Goal: Transaction & Acquisition: Download file/media

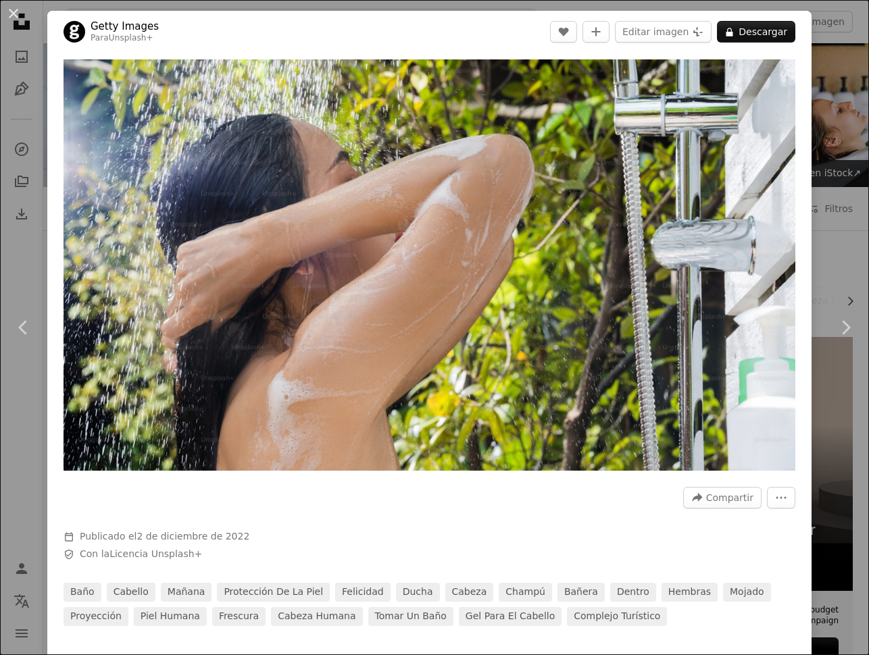
scroll to position [1449, 0]
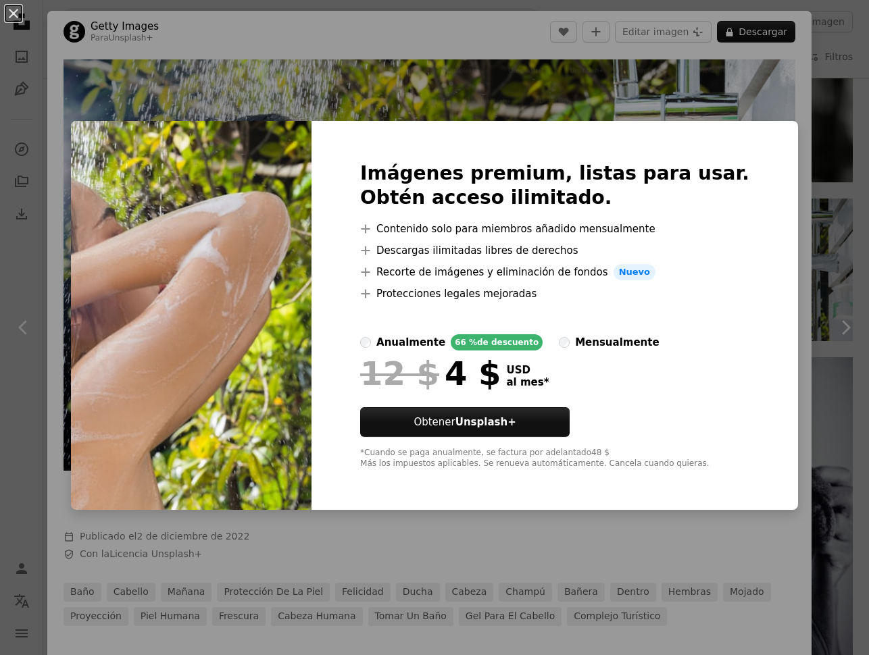
click at [710, 79] on div "An X shape Imágenes premium, listas para usar. Obtén acceso ilimitado. A plus s…" at bounding box center [434, 327] width 869 height 655
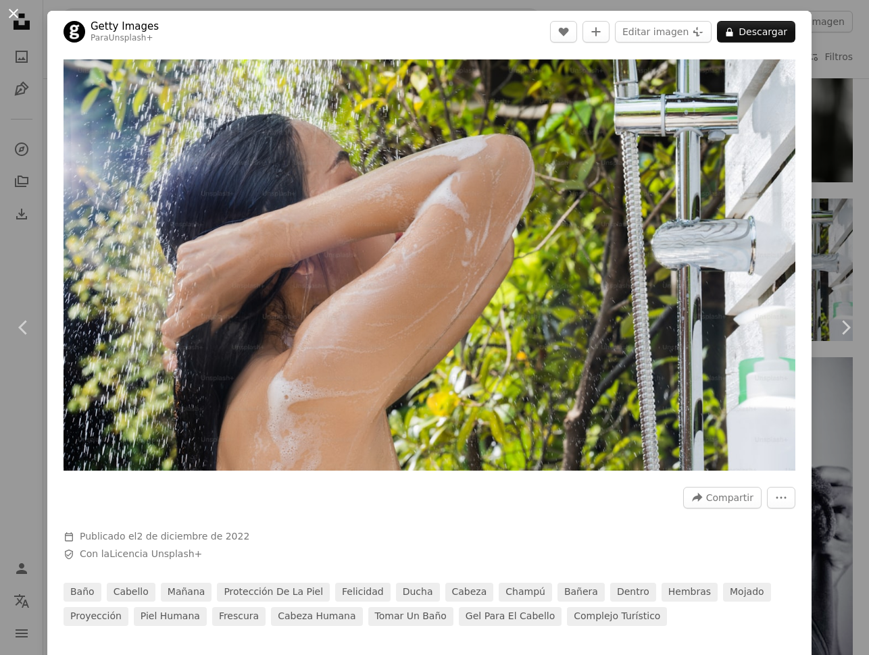
click at [13, 18] on button "An X shape" at bounding box center [13, 13] width 16 height 16
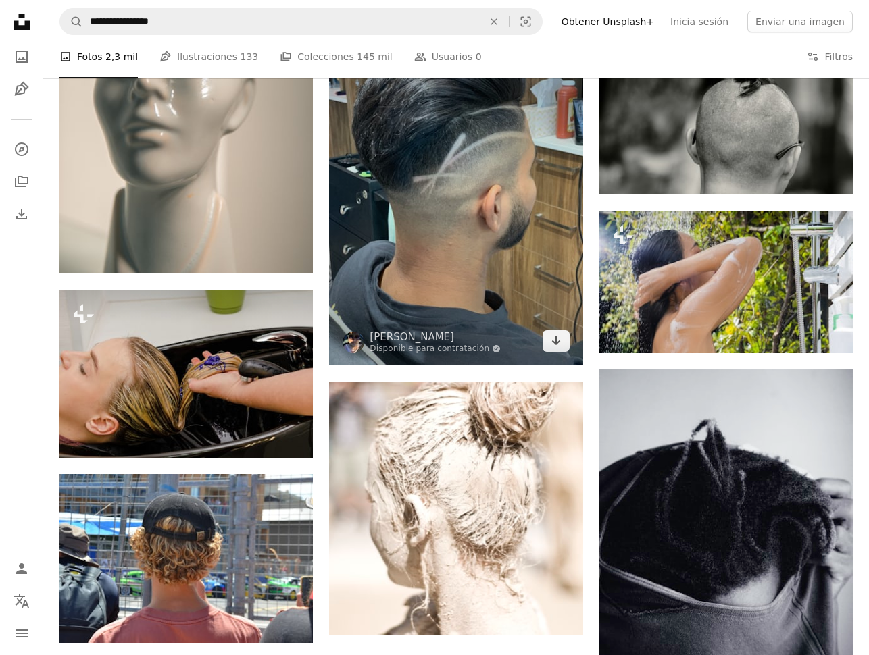
scroll to position [1467, 0]
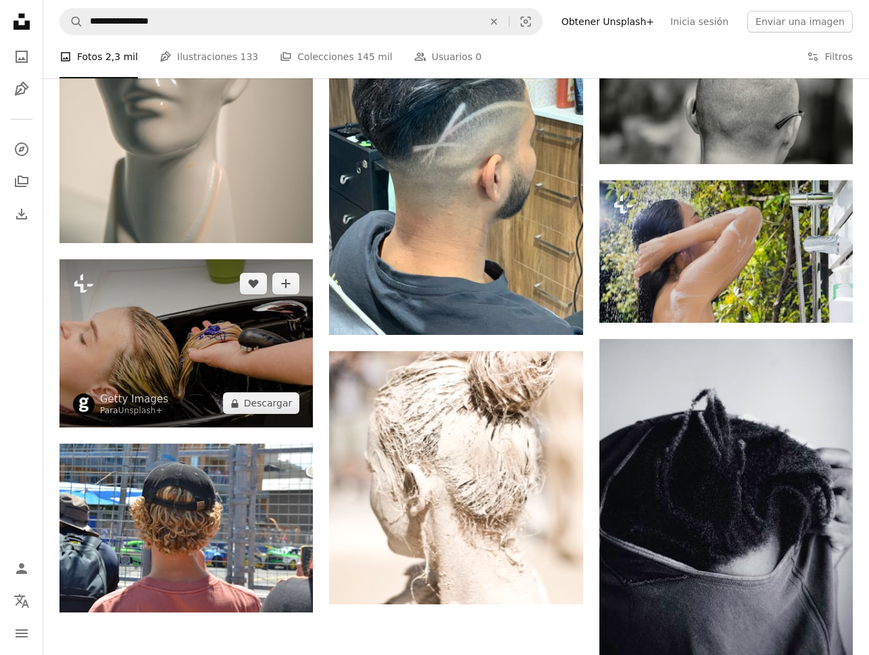
click at [168, 335] on img at bounding box center [185, 343] width 253 height 168
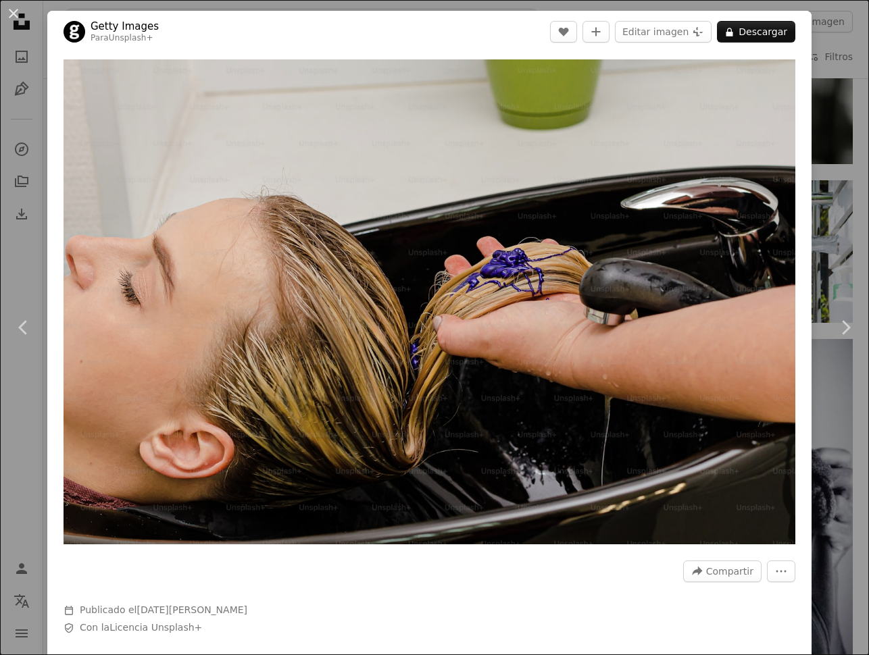
click at [45, 214] on div "An X shape Chevron left Chevron right Getty Images Para Unsplash+ A heart A plu…" at bounding box center [434, 327] width 869 height 655
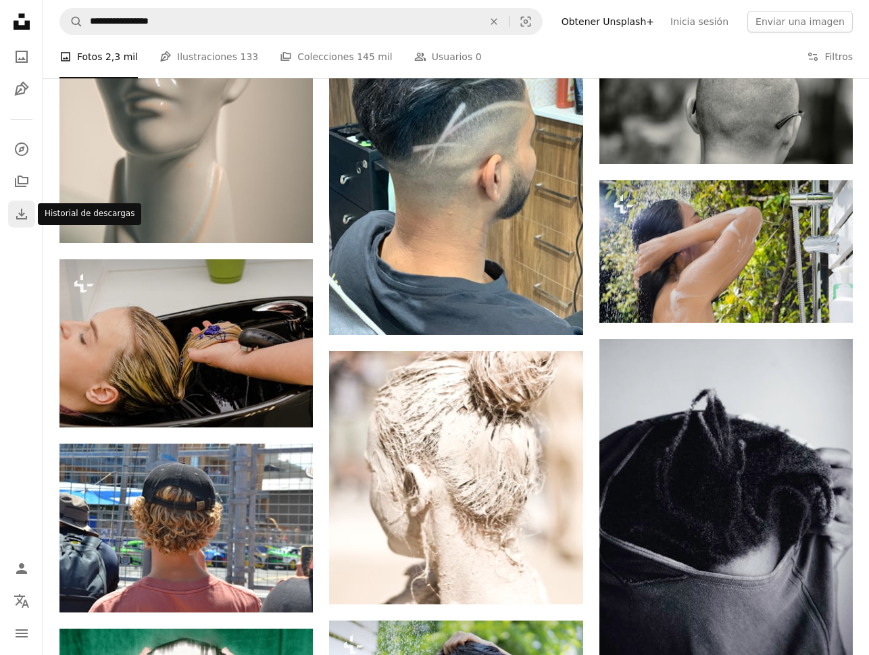
click at [27, 211] on icon "Download" at bounding box center [22, 214] width 16 height 16
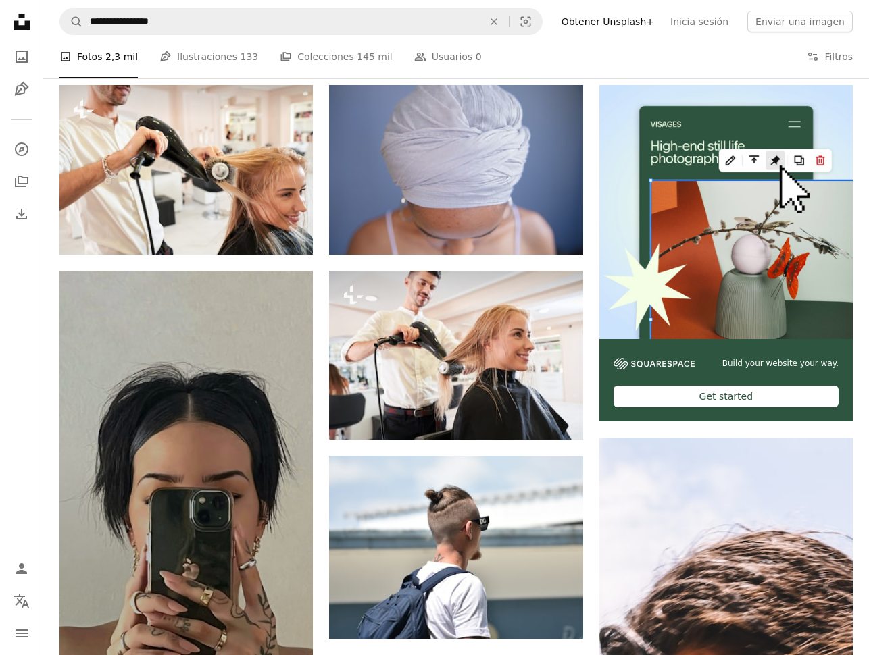
scroll to position [255, 0]
